Goal: Task Accomplishment & Management: Use online tool/utility

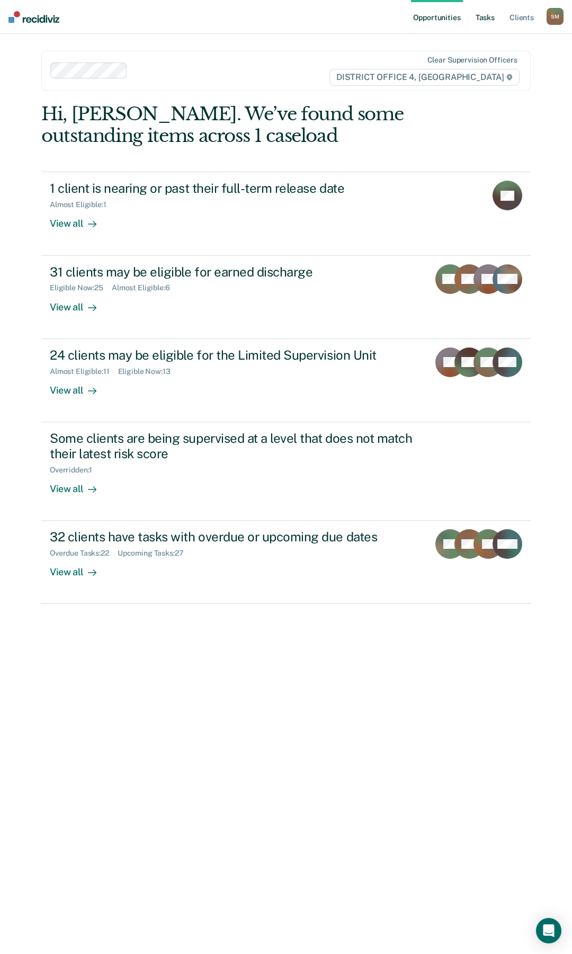
click at [489, 18] on link "Tasks" at bounding box center [484, 17] width 23 height 34
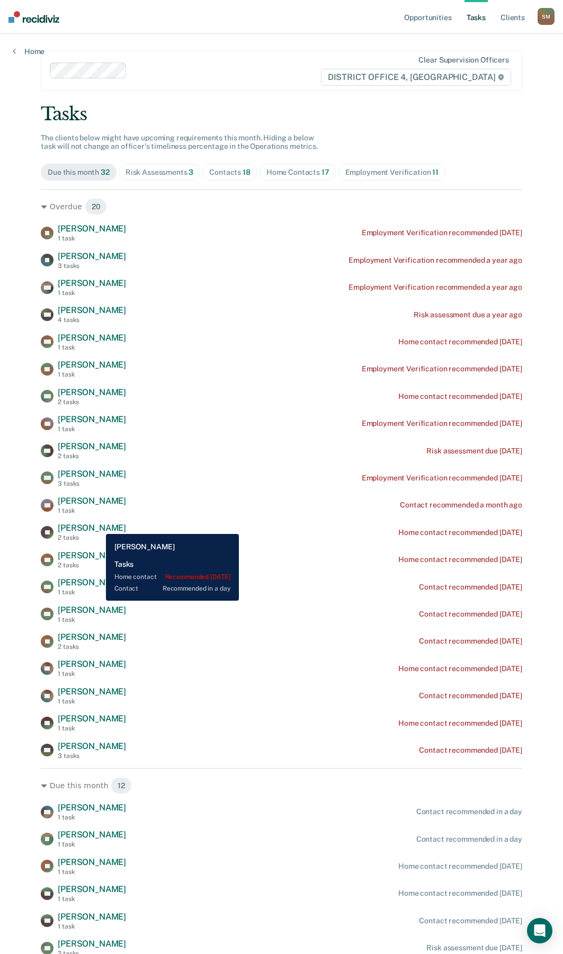
click at [98, 526] on span "[PERSON_NAME]" at bounding box center [92, 528] width 68 height 10
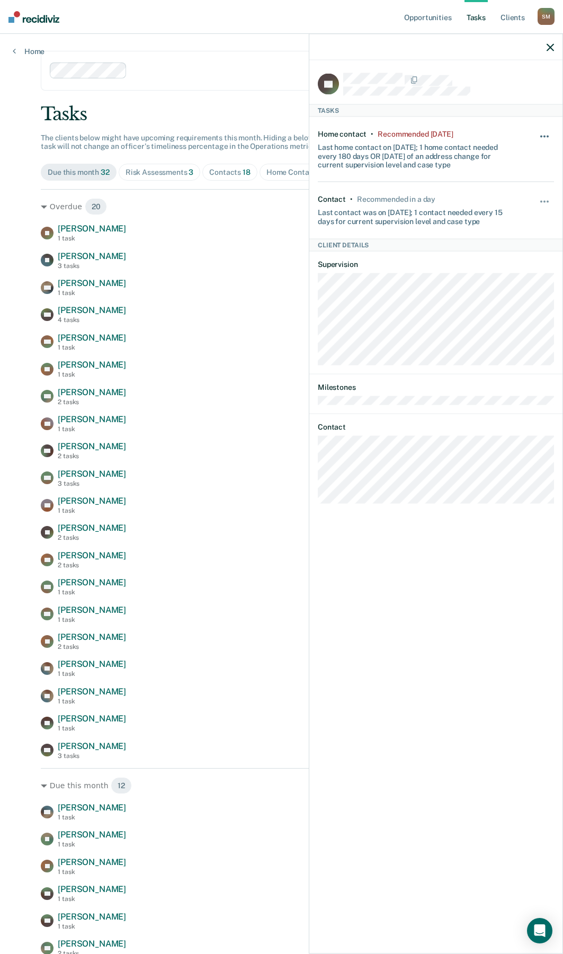
click at [545, 136] on span "button" at bounding box center [544, 137] width 2 height 2
click at [511, 207] on button "30 days" at bounding box center [516, 203] width 76 height 17
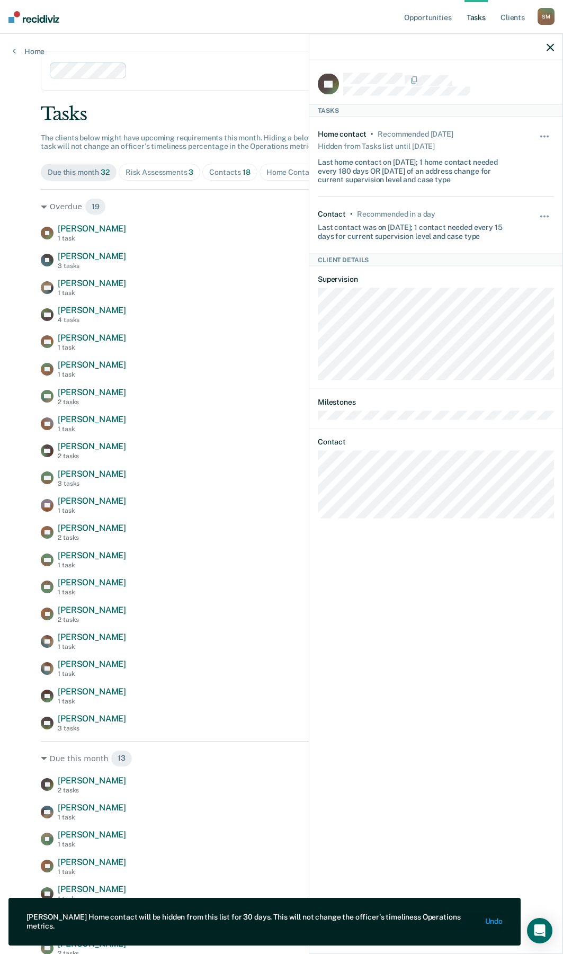
click at [557, 50] on div at bounding box center [435, 47] width 253 height 26
click at [552, 49] on icon "button" at bounding box center [550, 46] width 7 height 7
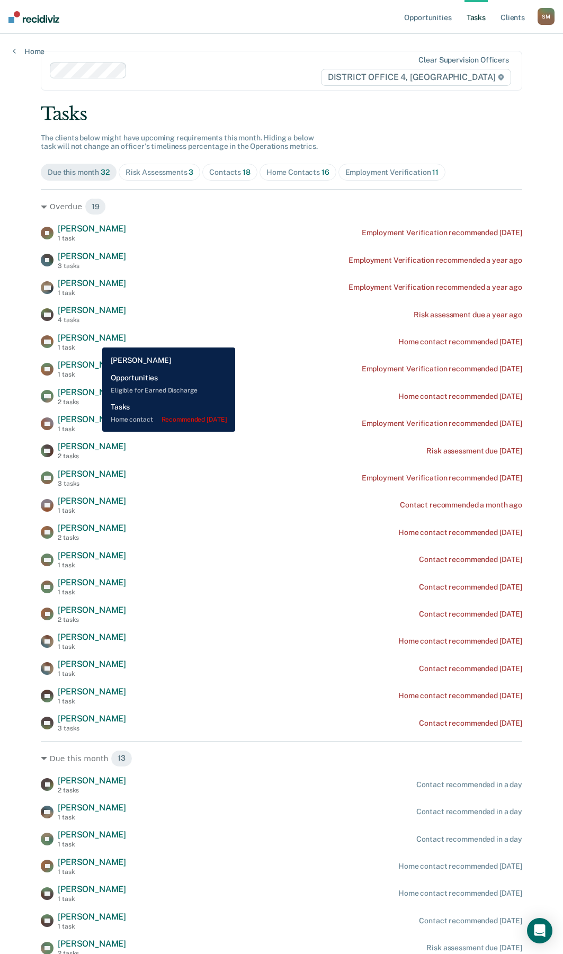
click at [94, 339] on span "[PERSON_NAME]" at bounding box center [92, 338] width 68 height 10
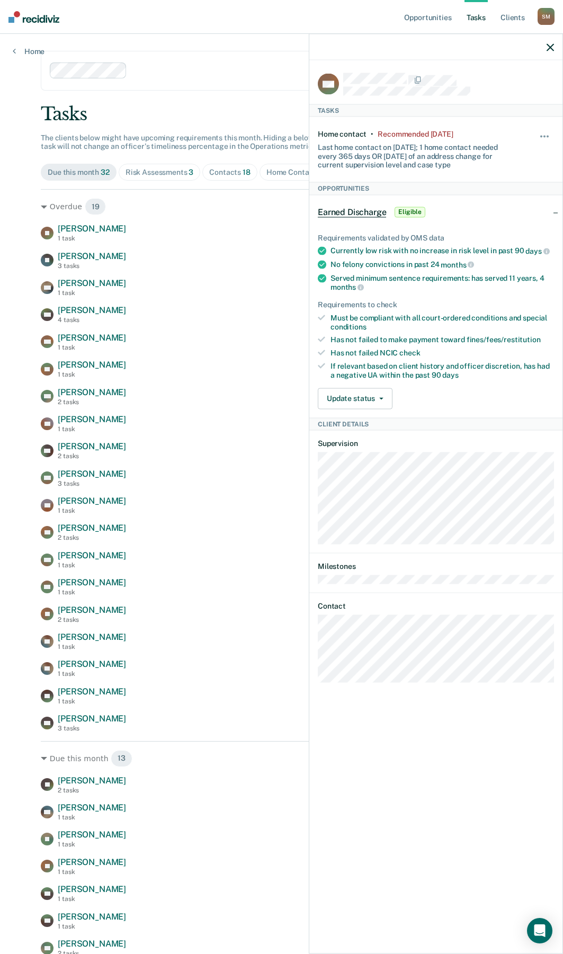
click at [313, 655] on div "MV Tasks Home contact • Recommended [DATE] Last home contact on [DATE]; 1 home …" at bounding box center [435, 505] width 253 height 891
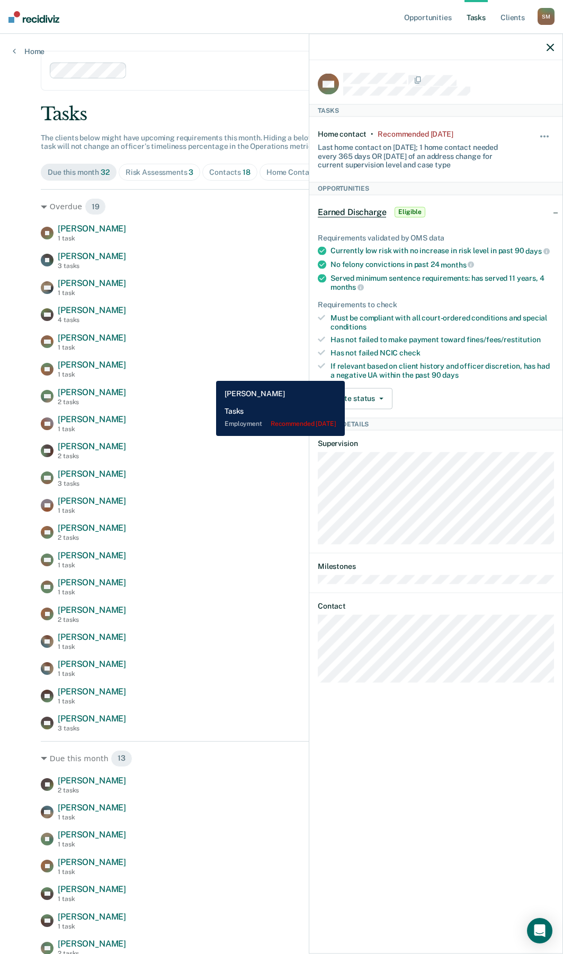
click at [208, 373] on div "ST [PERSON_NAME] 1 task Employment Verification recommended [DATE]" at bounding box center [281, 369] width 481 height 19
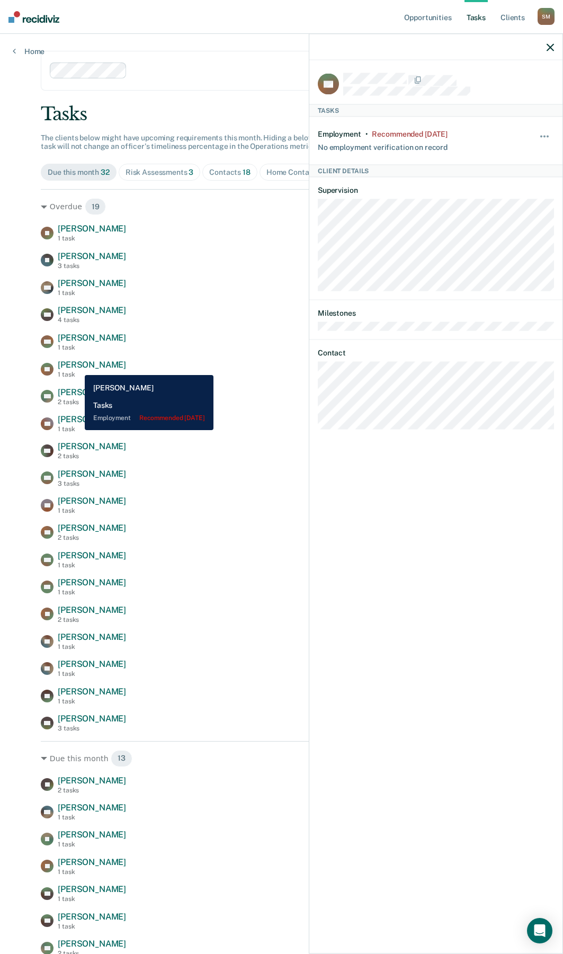
click at [77, 367] on span "[PERSON_NAME]" at bounding box center [92, 365] width 68 height 10
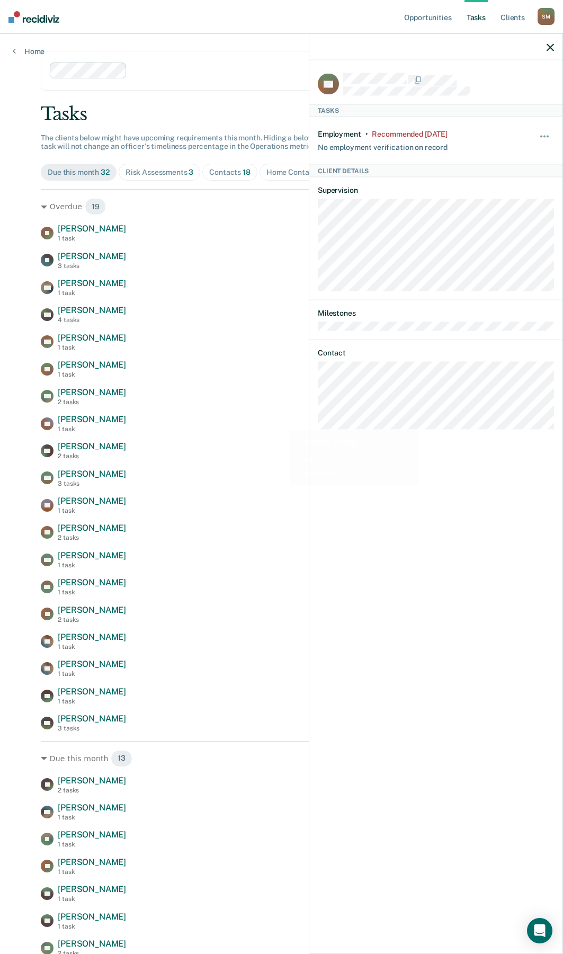
click at [312, 446] on div "ST Tasks Employment • Recommended [DATE] No employment verification on record H…" at bounding box center [435, 505] width 253 height 891
click at [265, 438] on div "JS [PERSON_NAME] 1 task Employment Verification recommended [DATE] [PERSON_NAME…" at bounding box center [281, 477] width 481 height 508
click at [547, 48] on icon "button" at bounding box center [550, 46] width 7 height 7
